Goal: Information Seeking & Learning: Learn about a topic

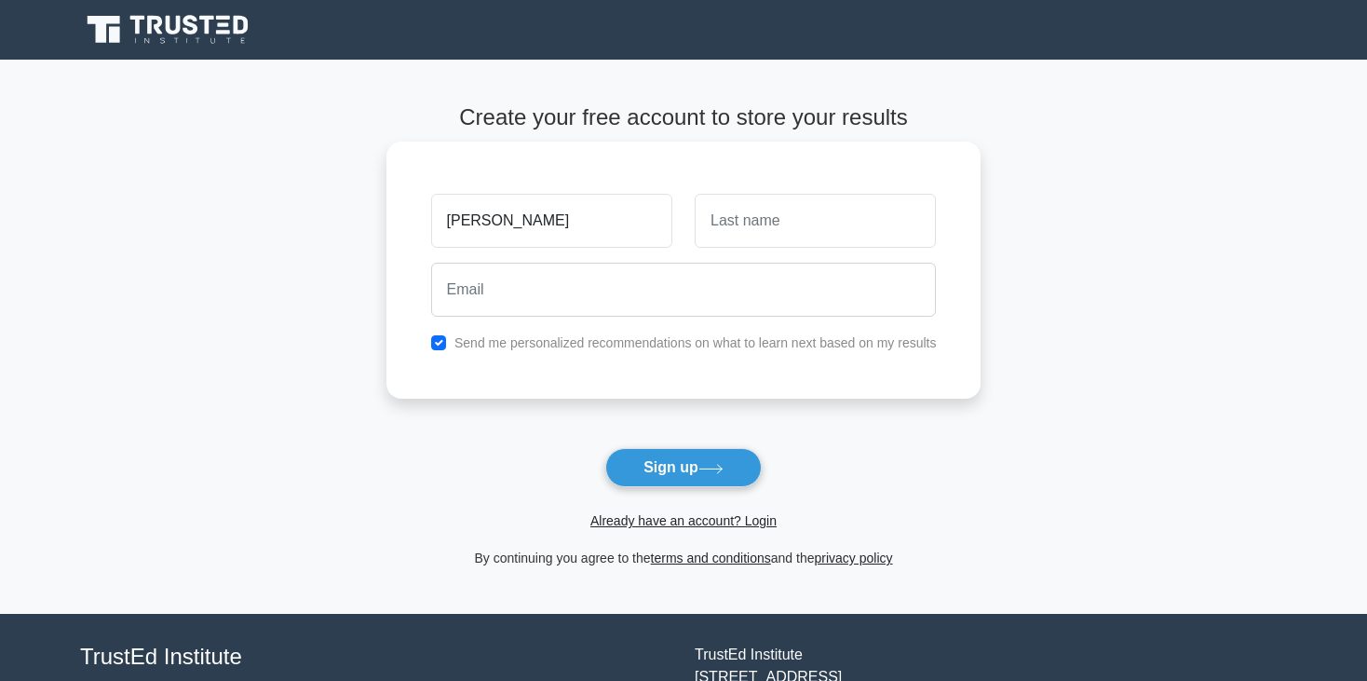
type input "[PERSON_NAME]"
click at [843, 222] on input "text" at bounding box center [815, 221] width 241 height 54
type input "teelock"
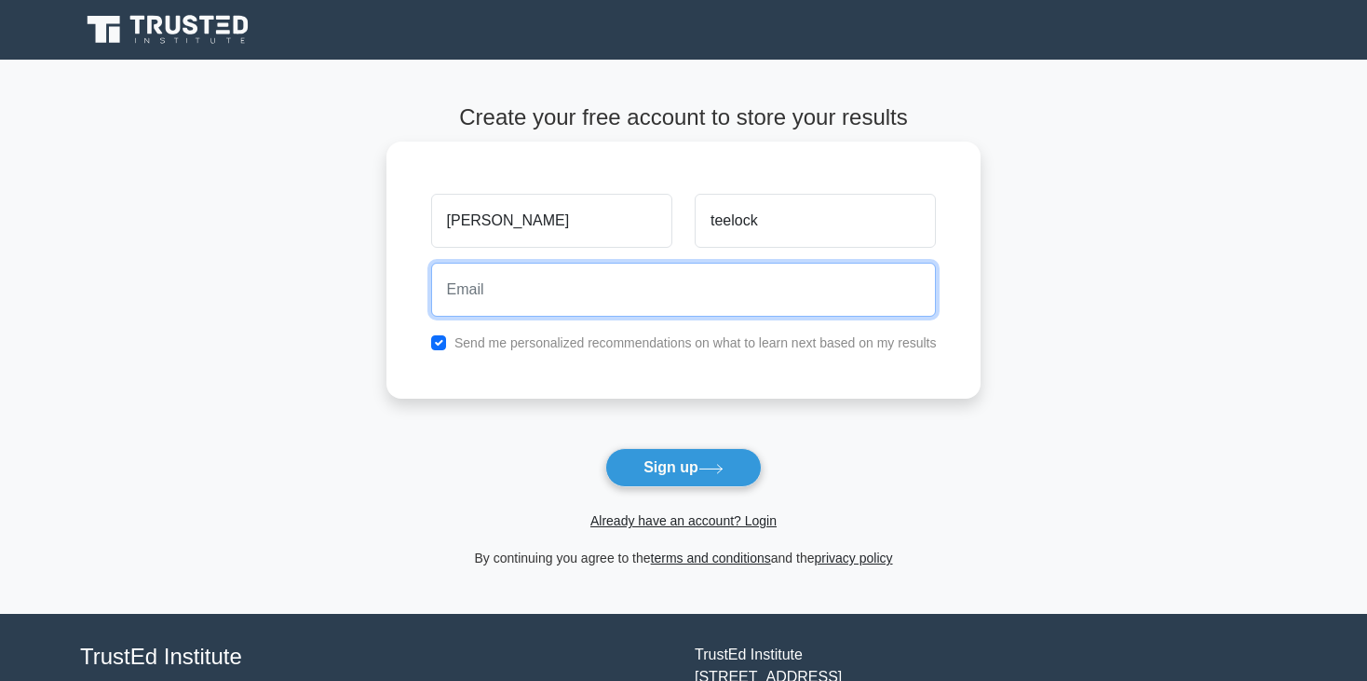
click at [509, 291] on input "email" at bounding box center [684, 290] width 506 height 54
type input "ayushteelock@gmail.com"
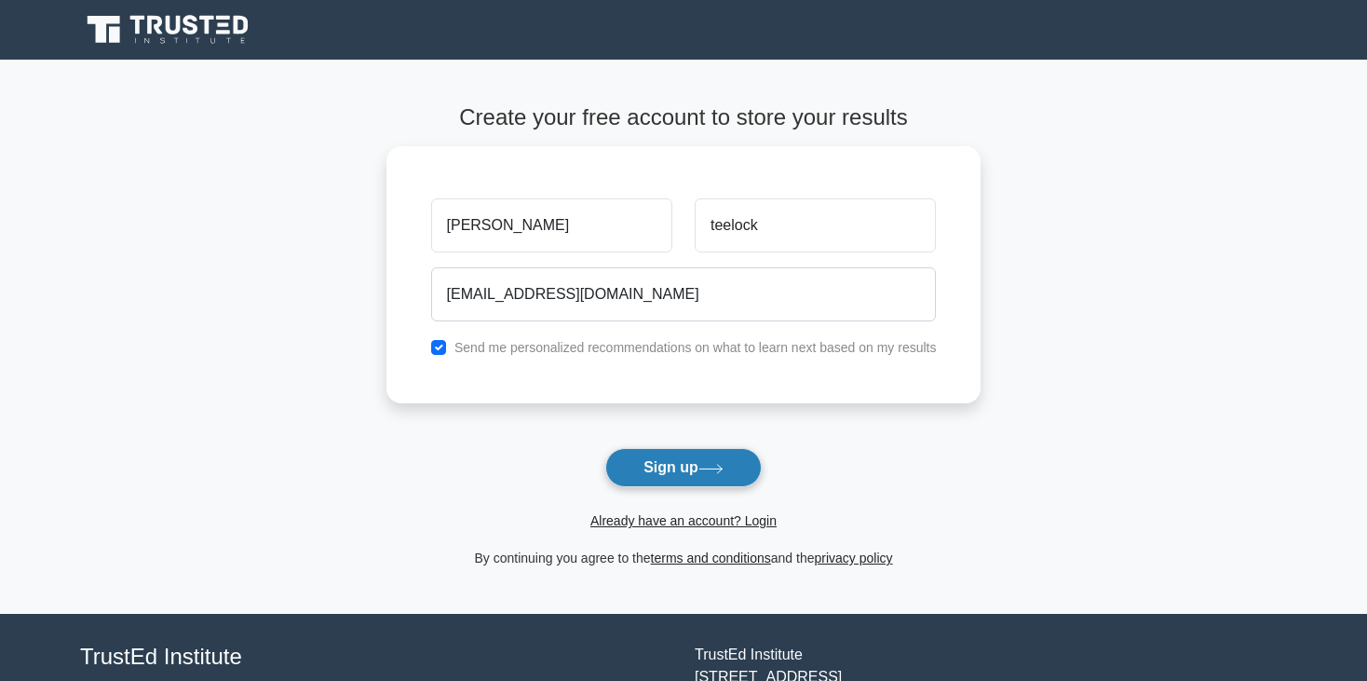
click at [705, 467] on icon at bounding box center [710, 469] width 25 height 10
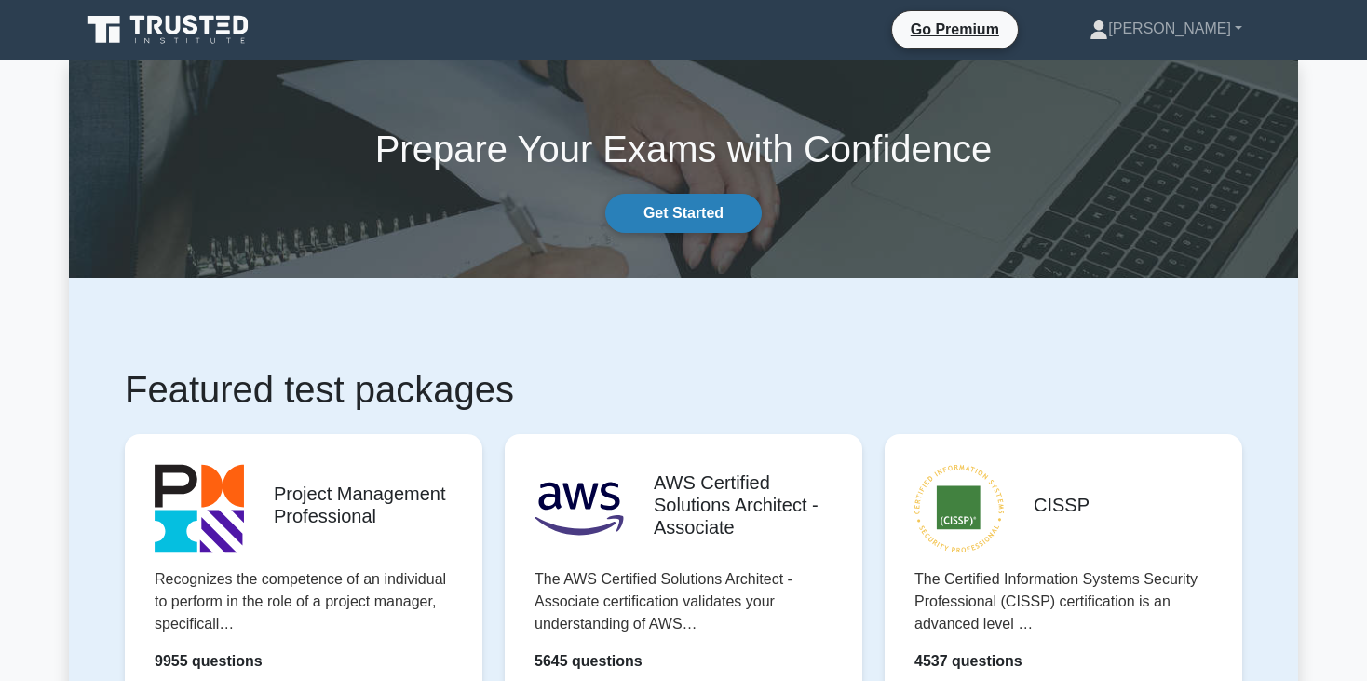
click at [693, 211] on link "Get Started" at bounding box center [683, 213] width 156 height 39
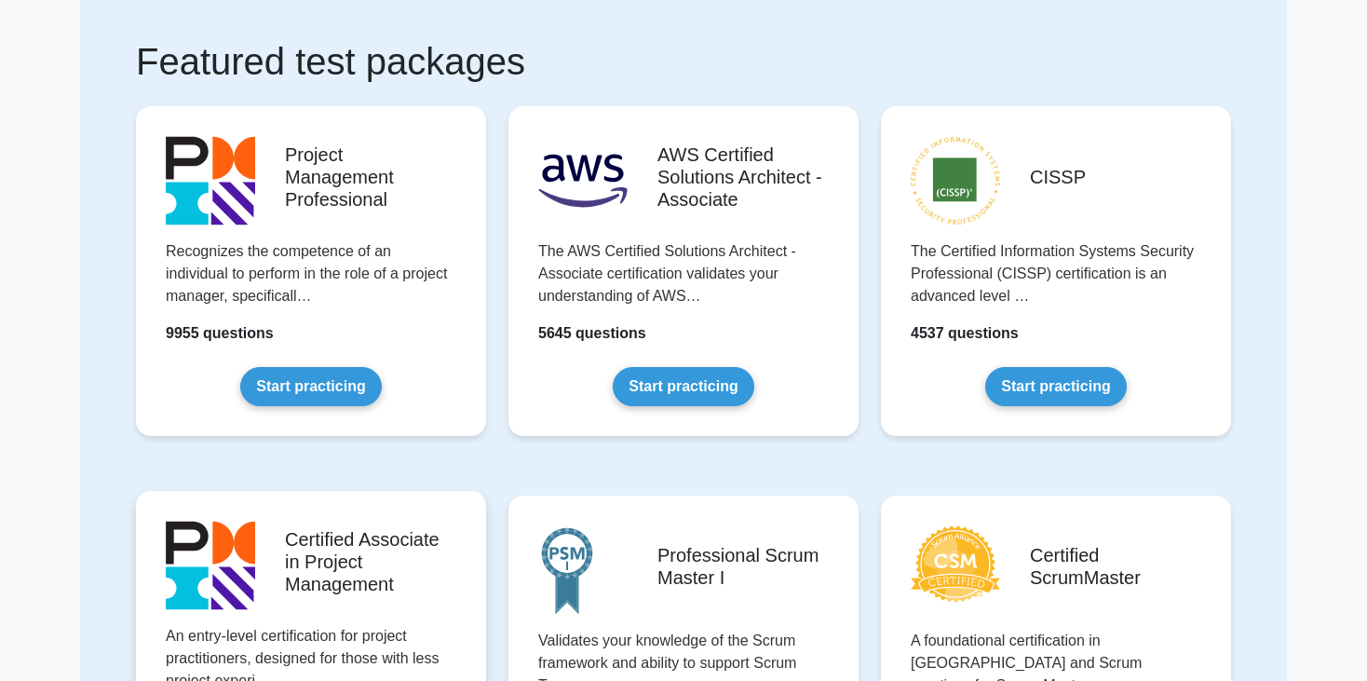
scroll to position [186, 0]
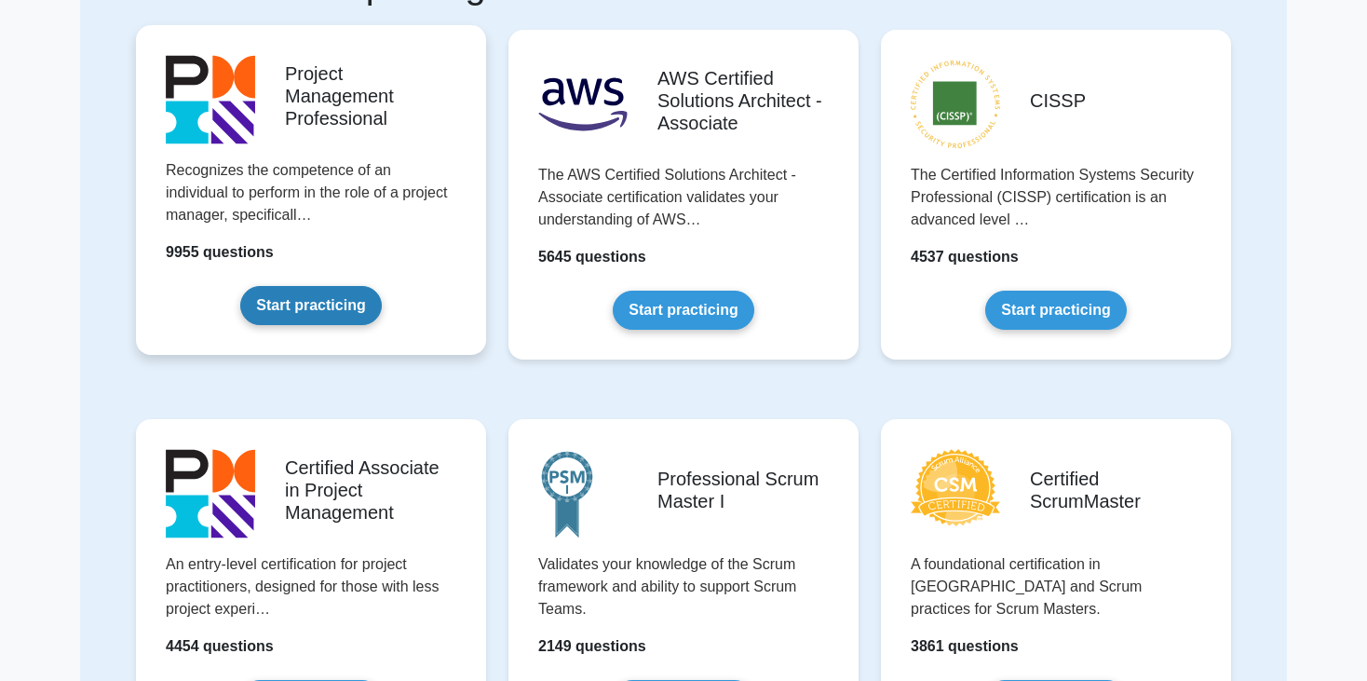
click at [323, 309] on link "Start practicing" at bounding box center [310, 305] width 141 height 39
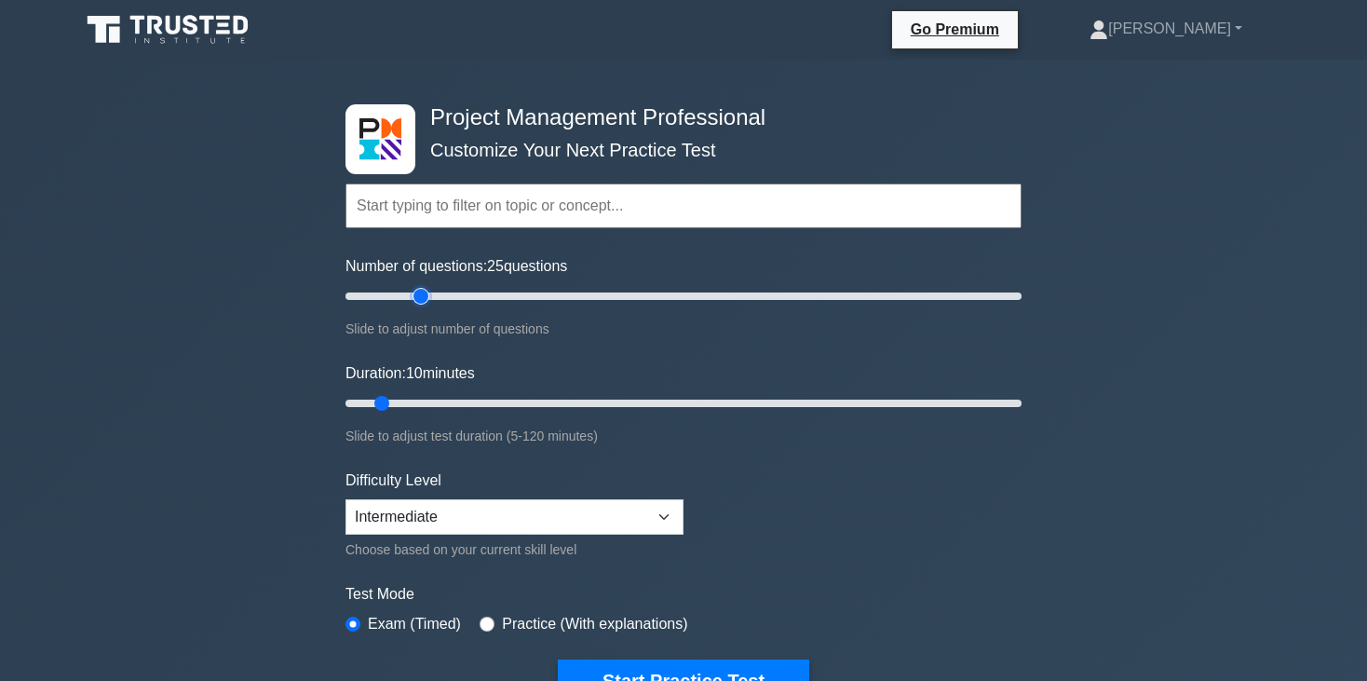
type input "25"
click at [426, 291] on input "Number of questions: 25 questions" at bounding box center [683, 296] width 676 height 22
drag, startPoint x: 436, startPoint y: 420, endPoint x: 473, endPoint y: 400, distance: 42.5
click at [473, 400] on div "Duration: 10 minutes Slide to adjust test duration (5-120 minutes)" at bounding box center [683, 404] width 676 height 85
type input "25"
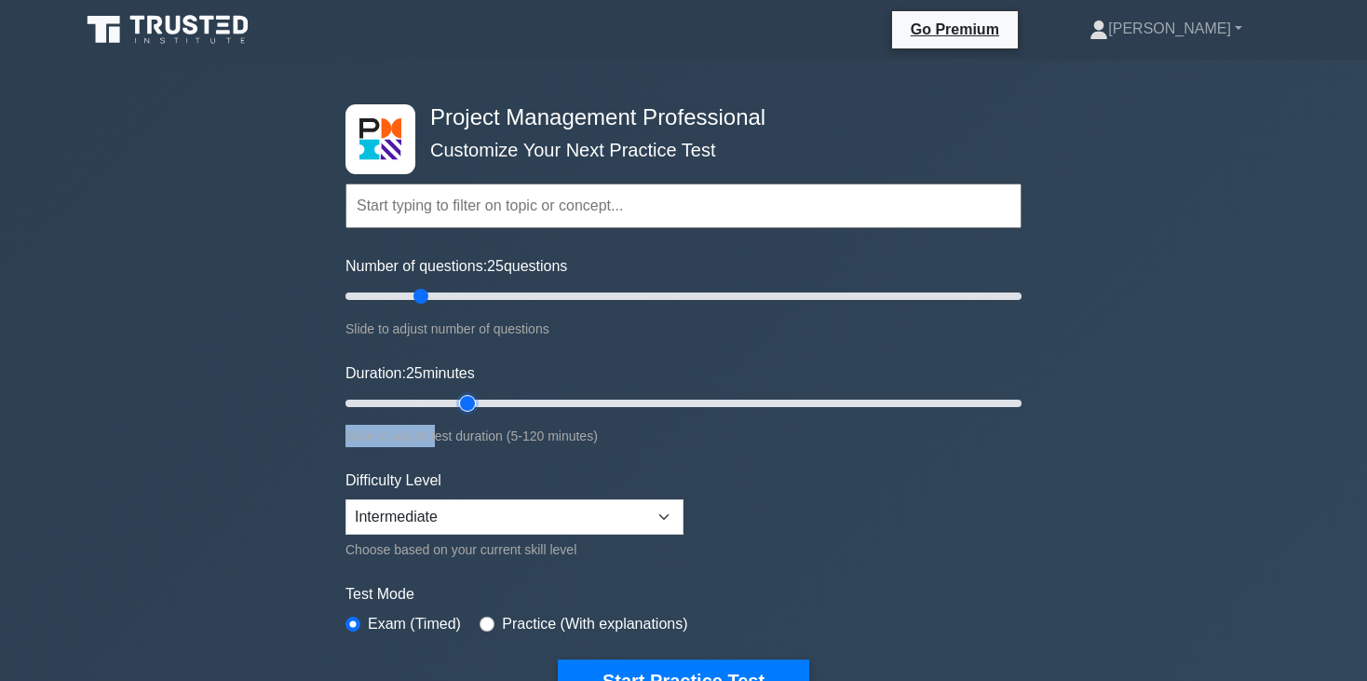
click at [473, 400] on input "Duration: 25 minutes" at bounding box center [683, 403] width 676 height 22
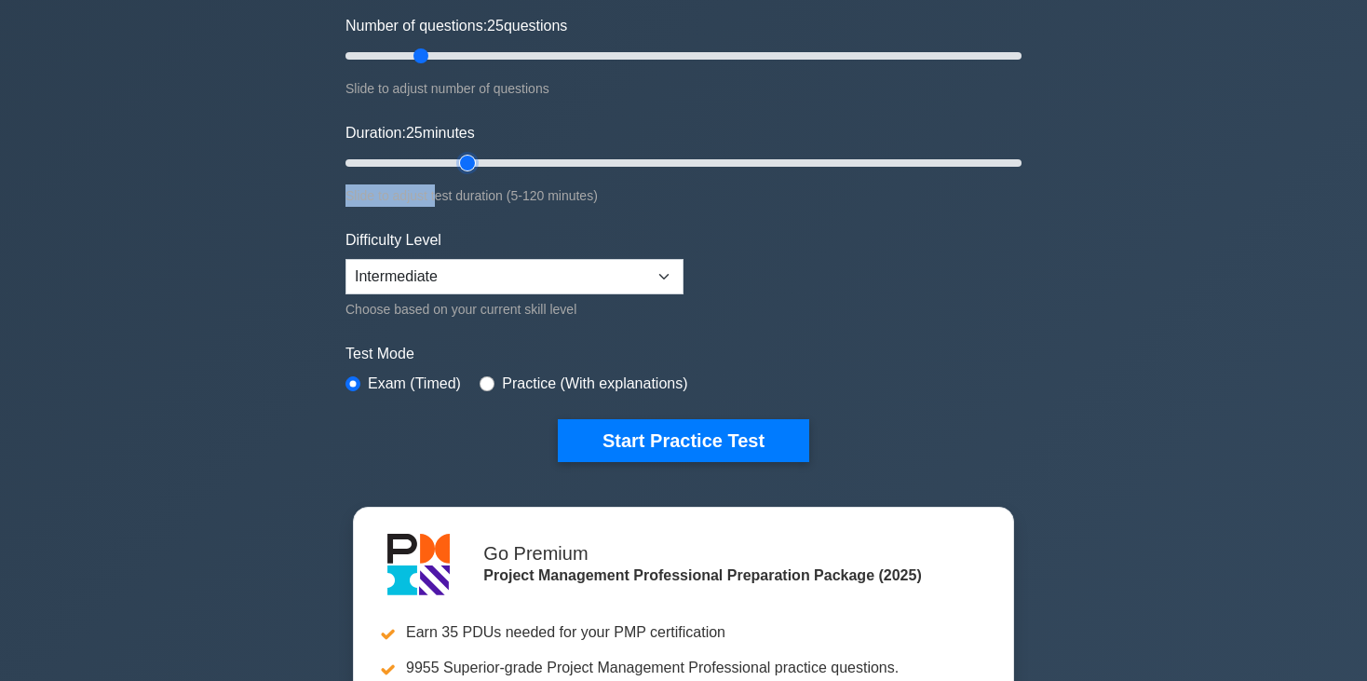
scroll to position [250, 0]
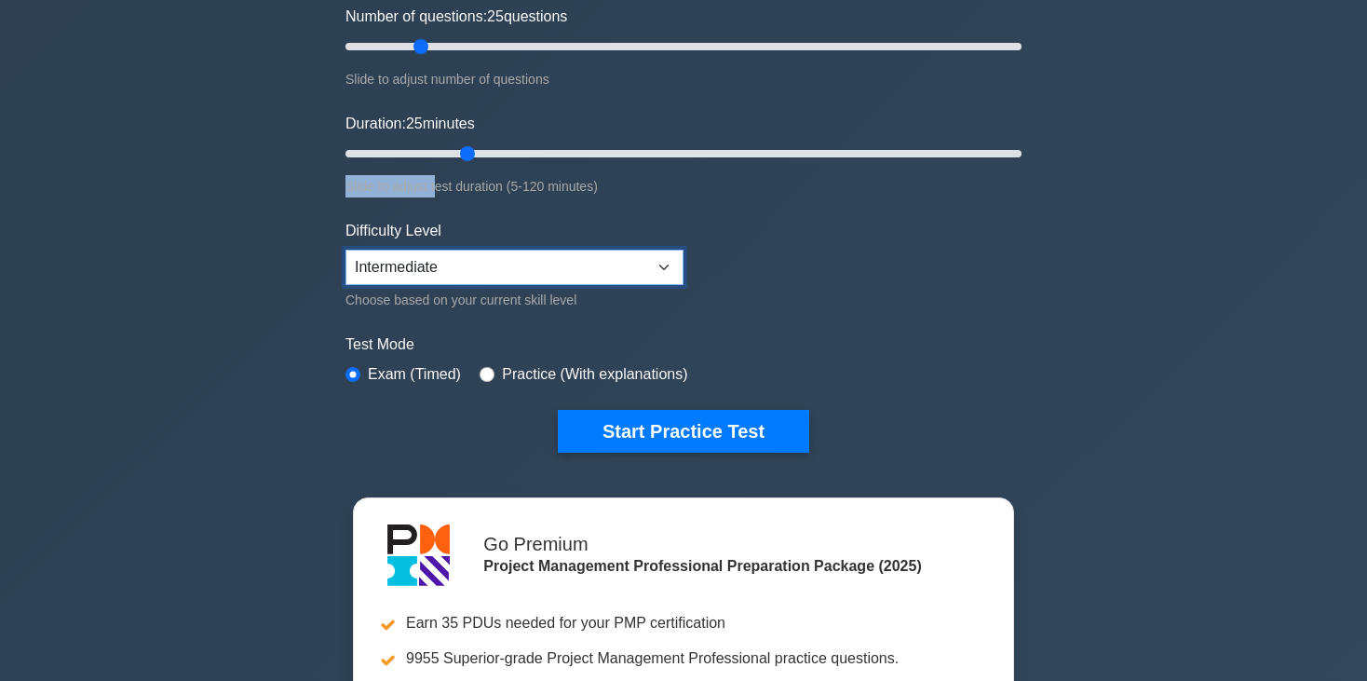
click at [394, 272] on select "Beginner Intermediate Expert" at bounding box center [514, 267] width 338 height 35
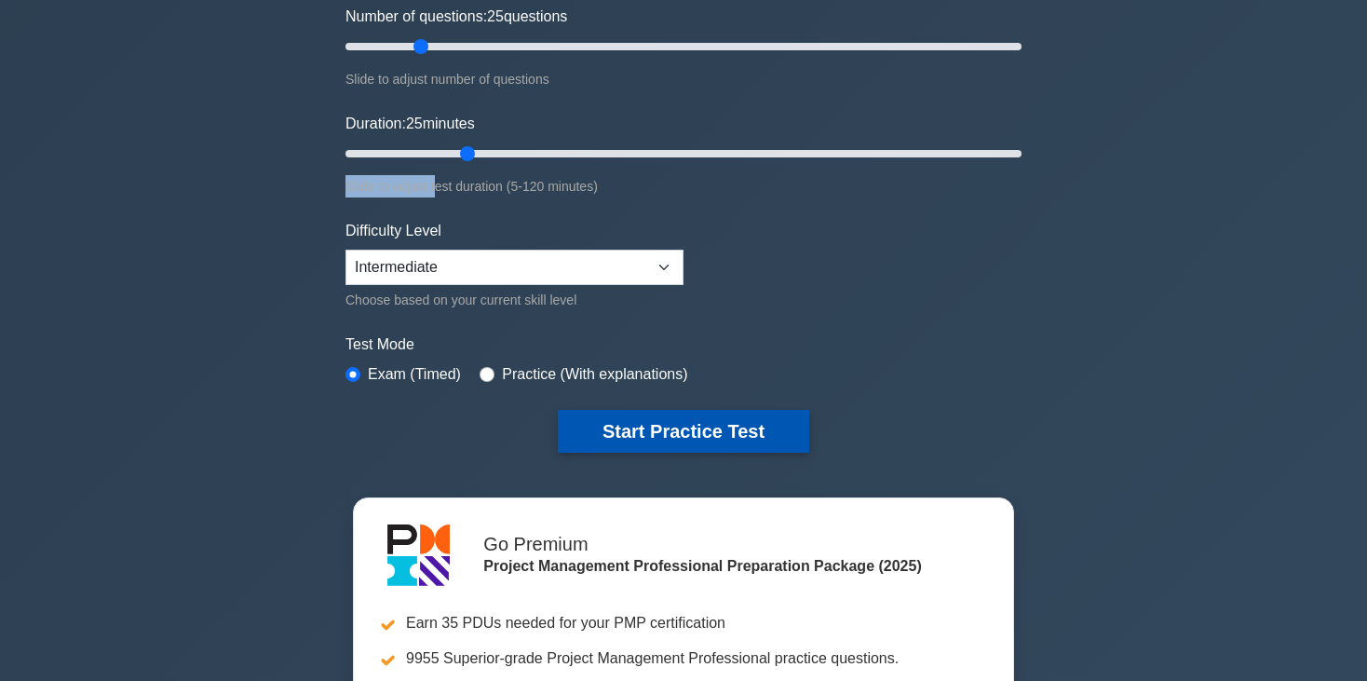
click at [684, 426] on button "Start Practice Test" at bounding box center [683, 431] width 251 height 43
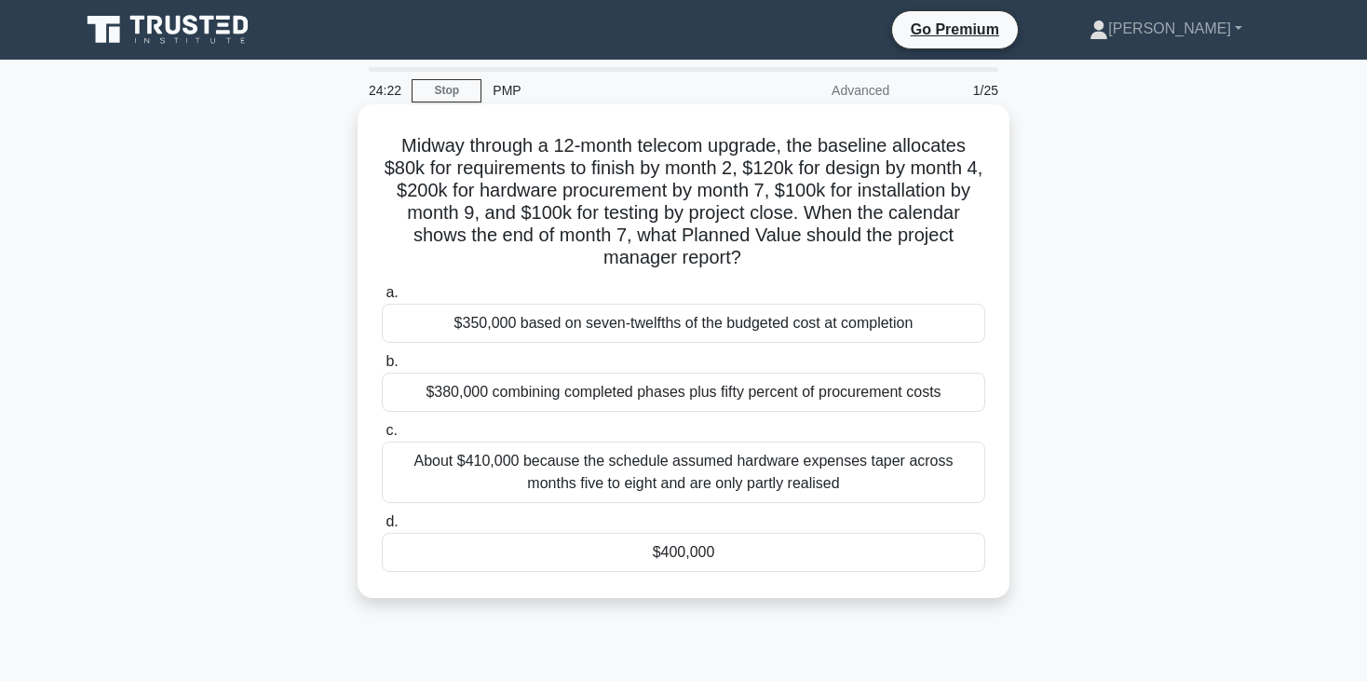
click at [643, 390] on div "$380,000 combining completed phases plus fifty percent of procurement costs" at bounding box center [683, 391] width 603 height 39
click at [382, 368] on input "b. $380,000 combining completed phases plus fifty percent of procurement costs" at bounding box center [382, 362] width 0 height 12
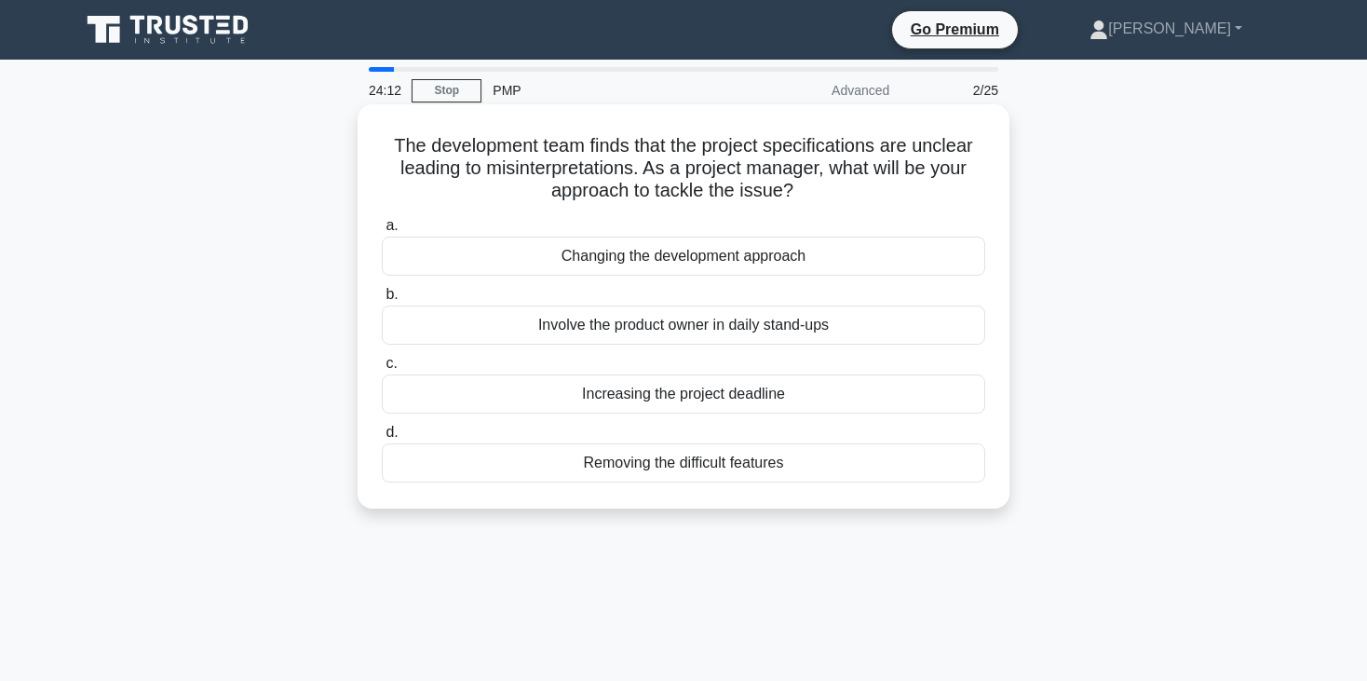
click at [722, 270] on div "Changing the development approach" at bounding box center [683, 256] width 603 height 39
click at [382, 232] on input "a. Changing the development approach" at bounding box center [382, 226] width 0 height 12
